Goal: Check status: Check status

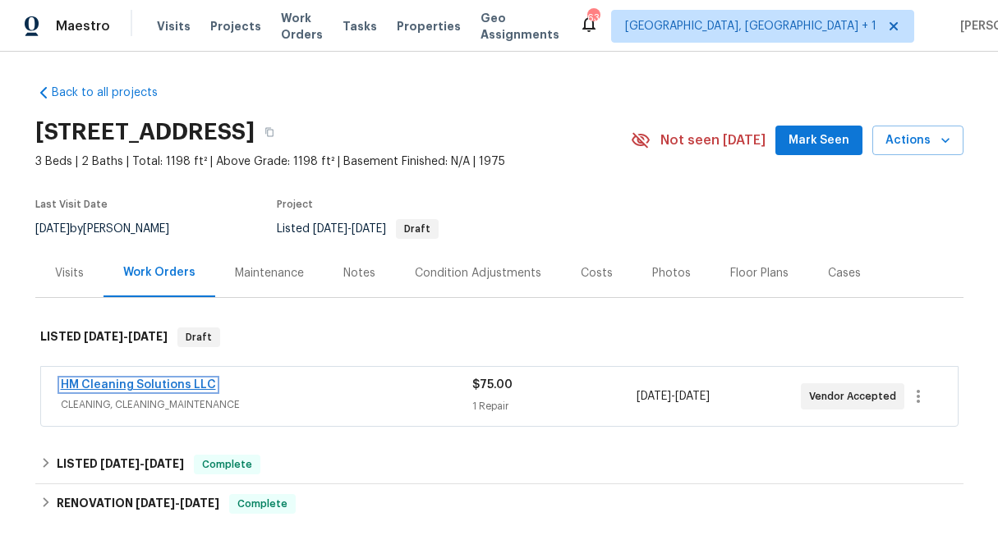
click at [159, 384] on link "HM Cleaning Solutions LLC" at bounding box center [138, 384] width 155 height 11
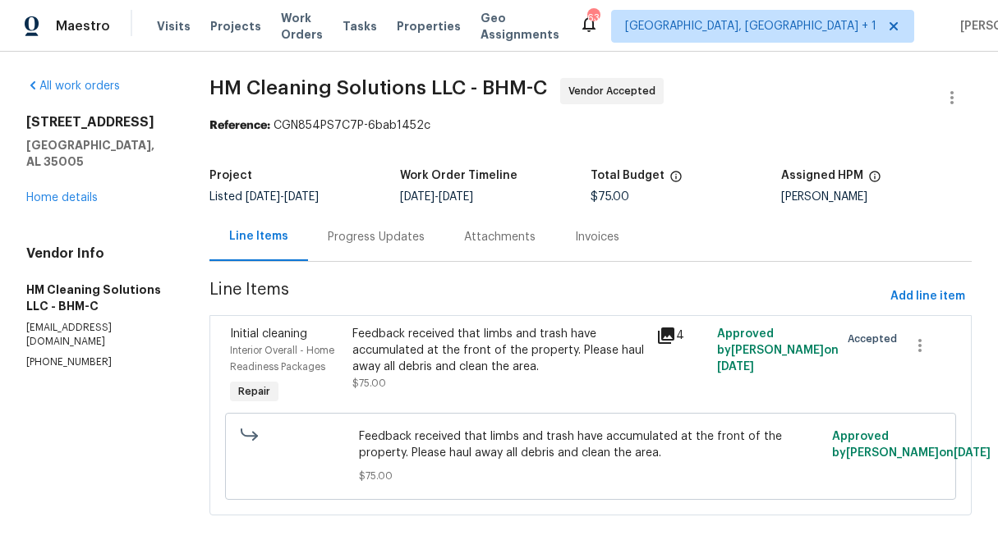
click at [425, 234] on div "Progress Updates" at bounding box center [376, 237] width 97 height 16
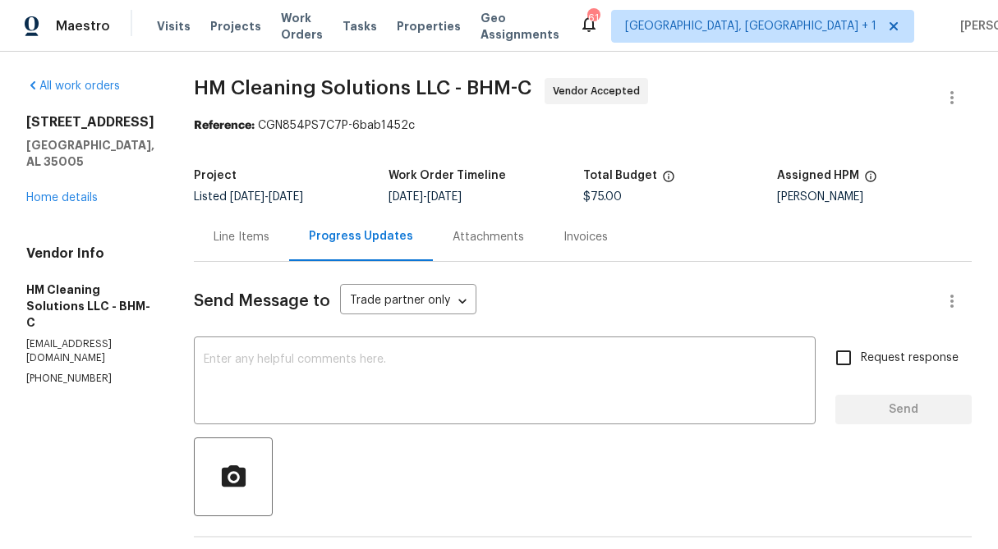
click at [273, 224] on div "Line Items" at bounding box center [241, 237] width 95 height 48
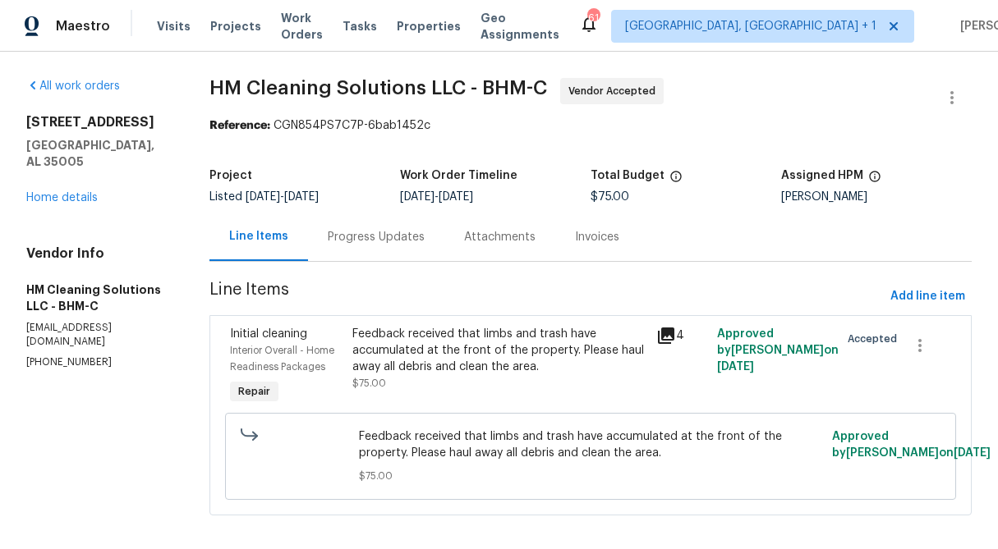
scroll to position [13, 0]
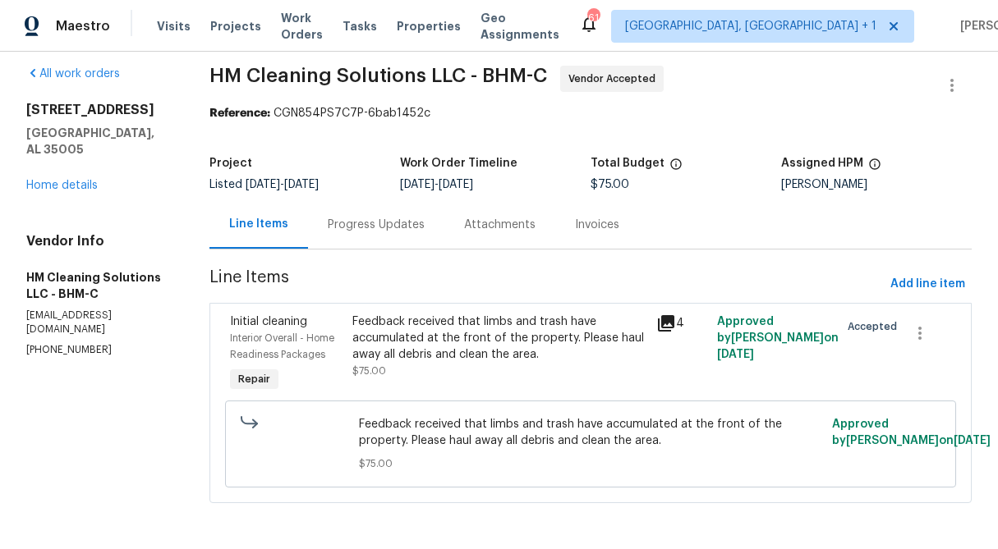
click at [411, 284] on span "Line Items" at bounding box center [546, 284] width 674 height 30
click at [423, 347] on div "Feedback received that limbs and trash have accumulated at the front of the pro…" at bounding box center [499, 338] width 295 height 49
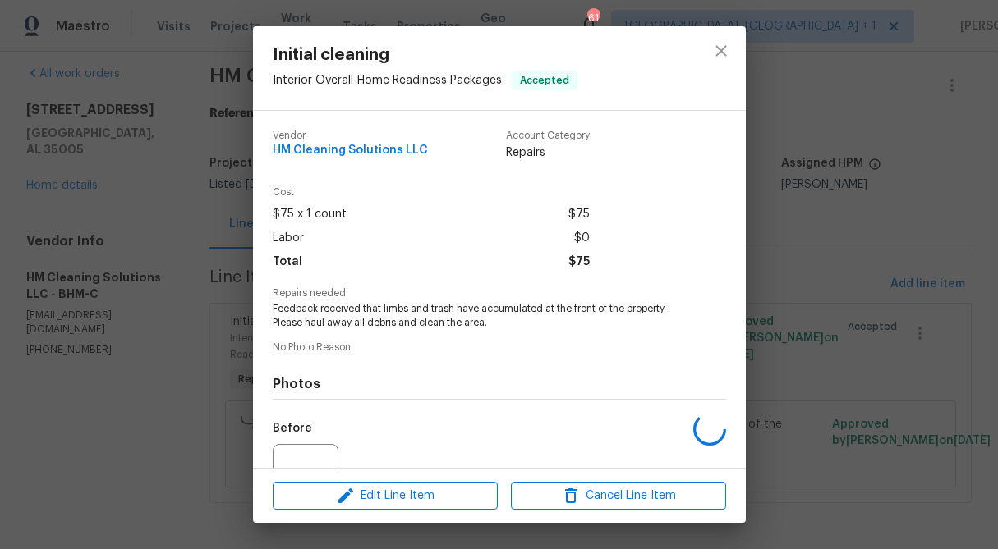
scroll to position [165, 0]
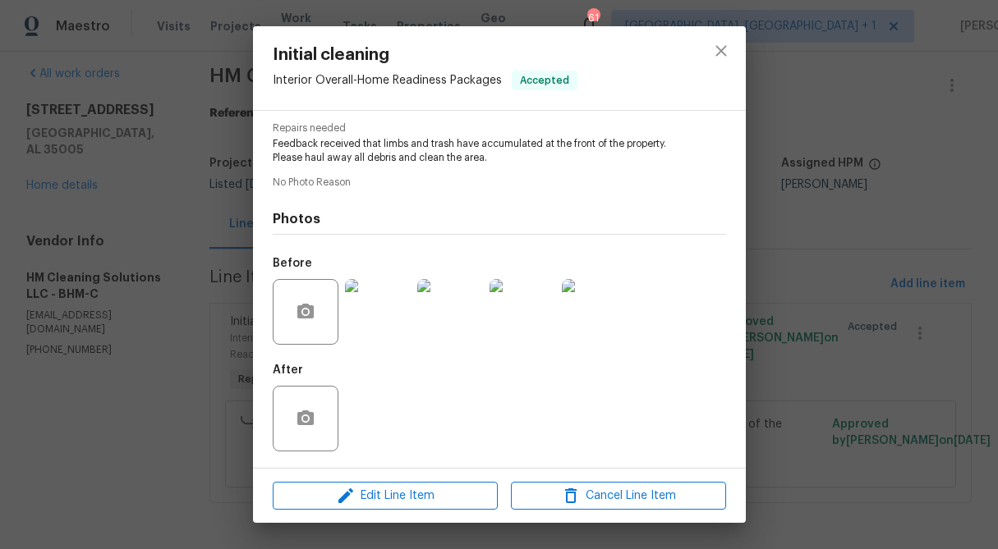
click at [395, 304] on img at bounding box center [378, 312] width 66 height 66
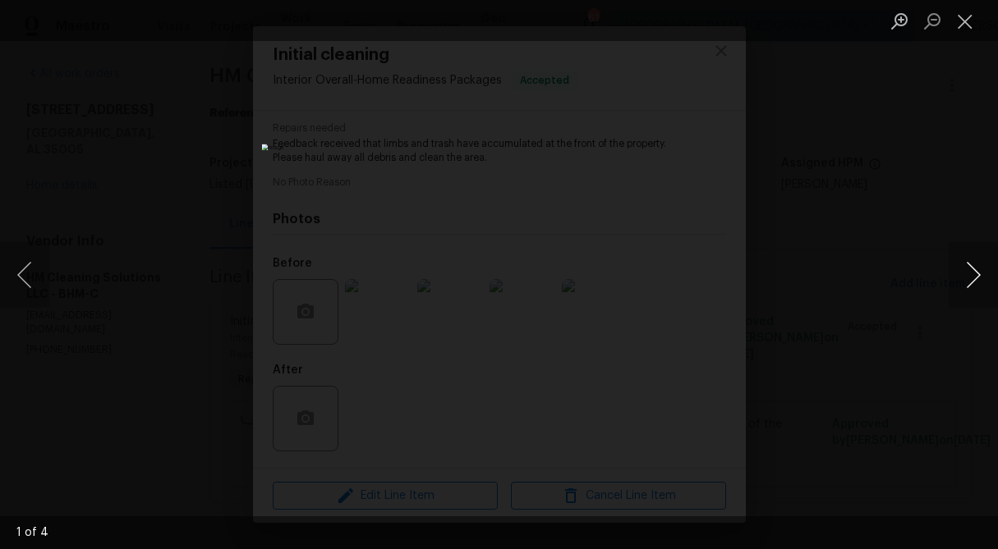
click at [972, 282] on button "Next image" at bounding box center [972, 275] width 49 height 66
click at [978, 278] on button "Next image" at bounding box center [972, 275] width 49 height 66
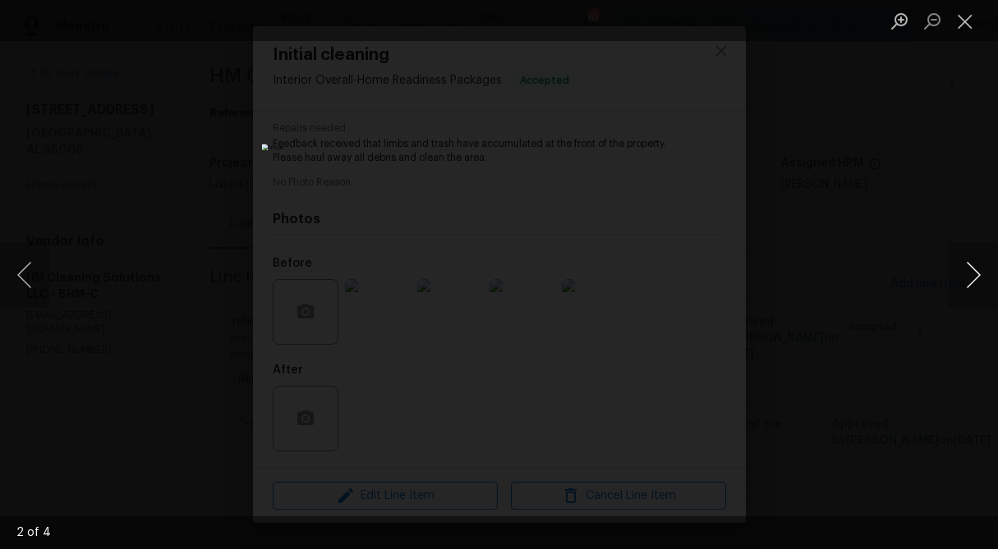
click at [978, 278] on button "Next image" at bounding box center [972, 275] width 49 height 66
click at [977, 273] on button "Next image" at bounding box center [972, 275] width 49 height 66
click at [969, 21] on button "Close lightbox" at bounding box center [964, 21] width 33 height 29
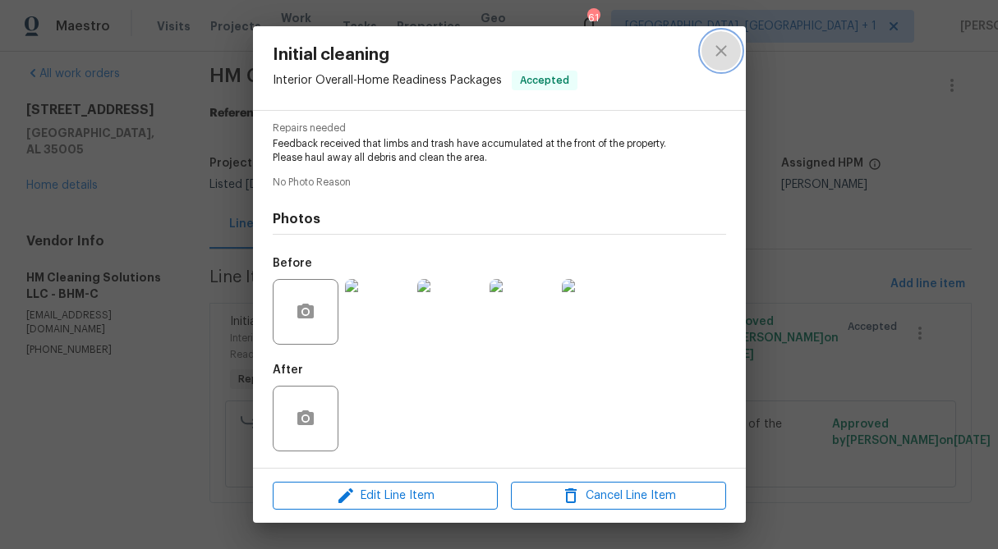
click at [725, 48] on icon "close" at bounding box center [721, 51] width 20 height 20
